Goal: Check status: Check status

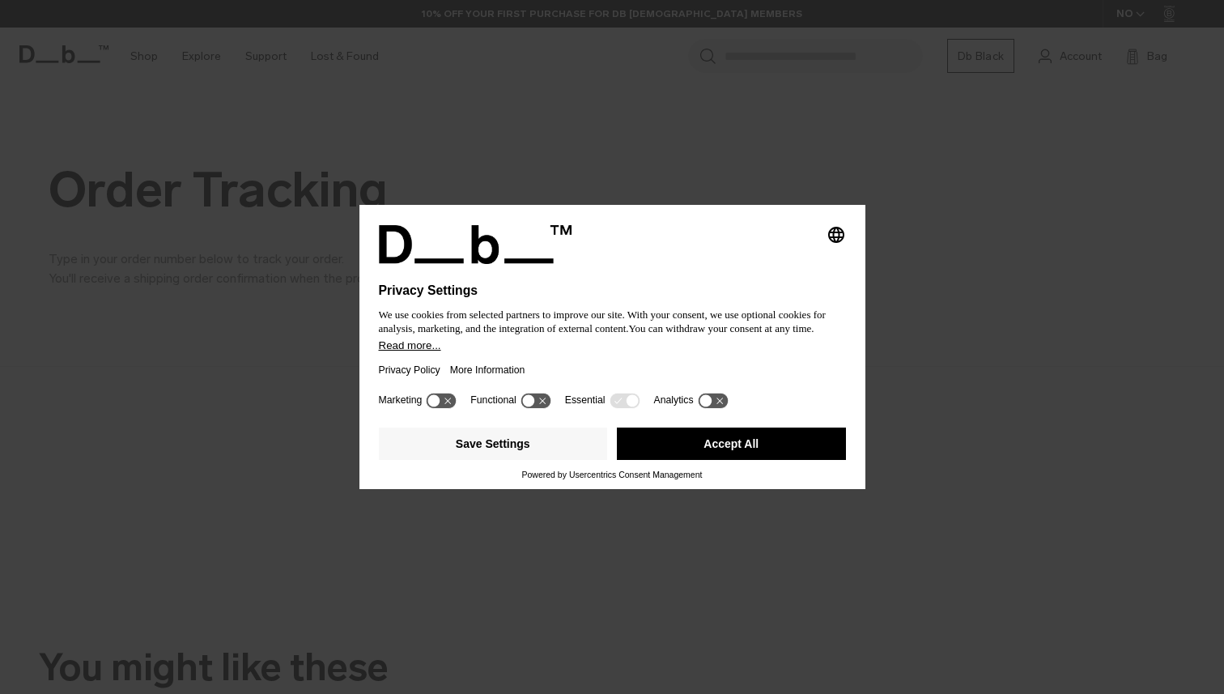
click at [680, 449] on button "Accept All" at bounding box center [731, 443] width 229 height 32
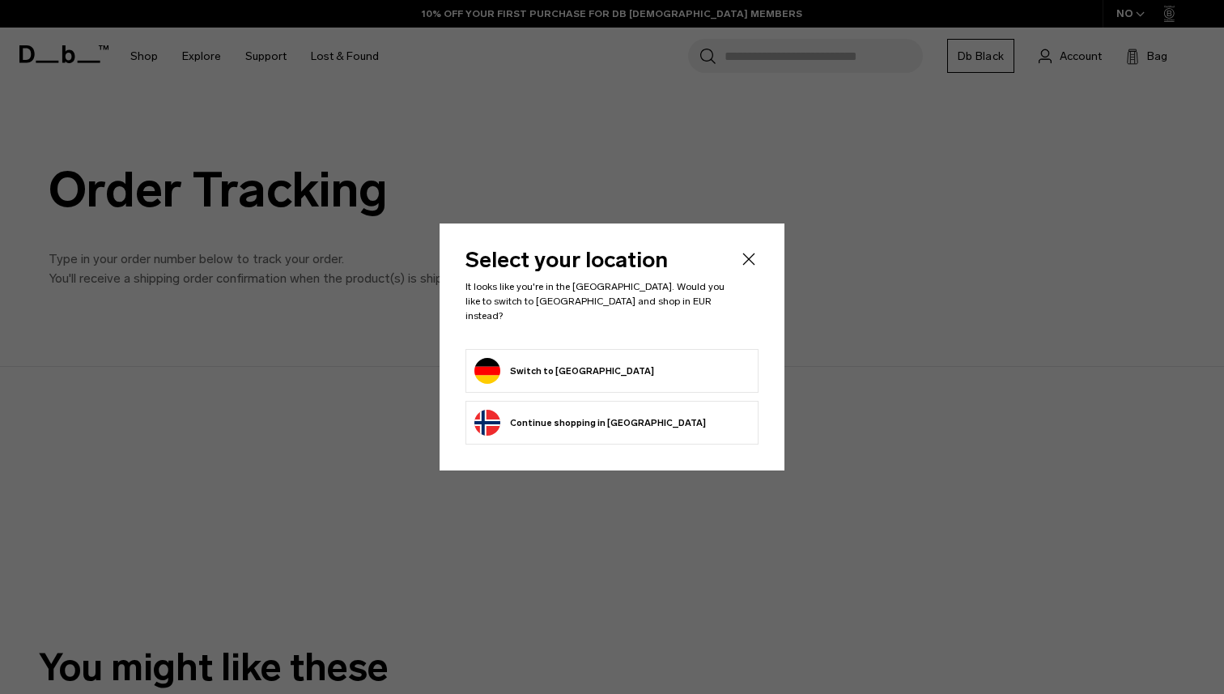
click at [668, 371] on form "Switch to [GEOGRAPHIC_DATA]" at bounding box center [611, 371] width 275 height 26
click at [538, 349] on li "Switch to [GEOGRAPHIC_DATA]" at bounding box center [611, 371] width 293 height 44
click at [522, 358] on button "Switch to [GEOGRAPHIC_DATA]" at bounding box center [564, 371] width 180 height 26
click at [494, 363] on button "Switch to [GEOGRAPHIC_DATA]" at bounding box center [564, 371] width 180 height 26
